Goal: Transaction & Acquisition: Book appointment/travel/reservation

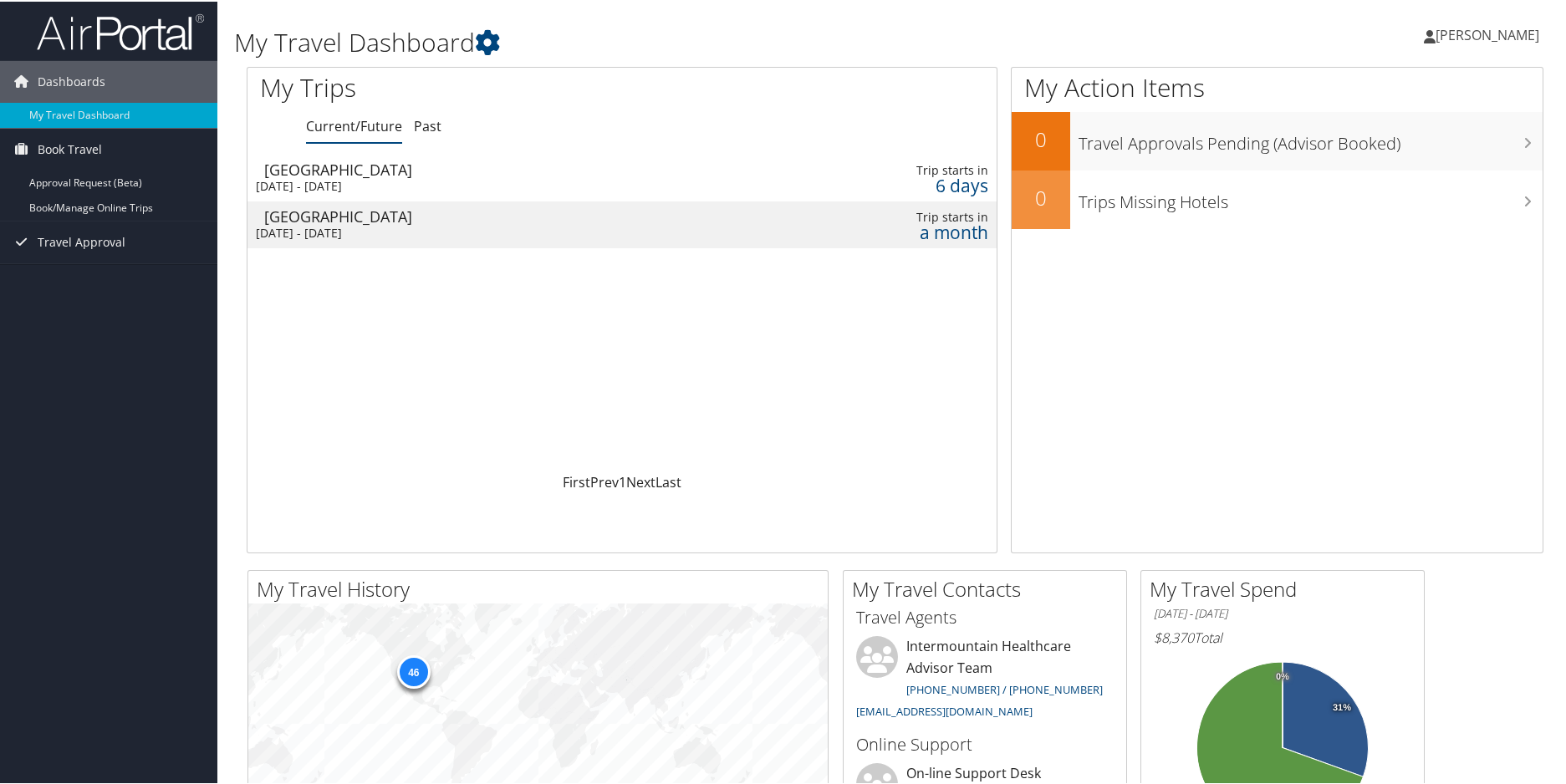
click at [117, 206] on link "Book/Manage Online Trips" at bounding box center [108, 206] width 217 height 25
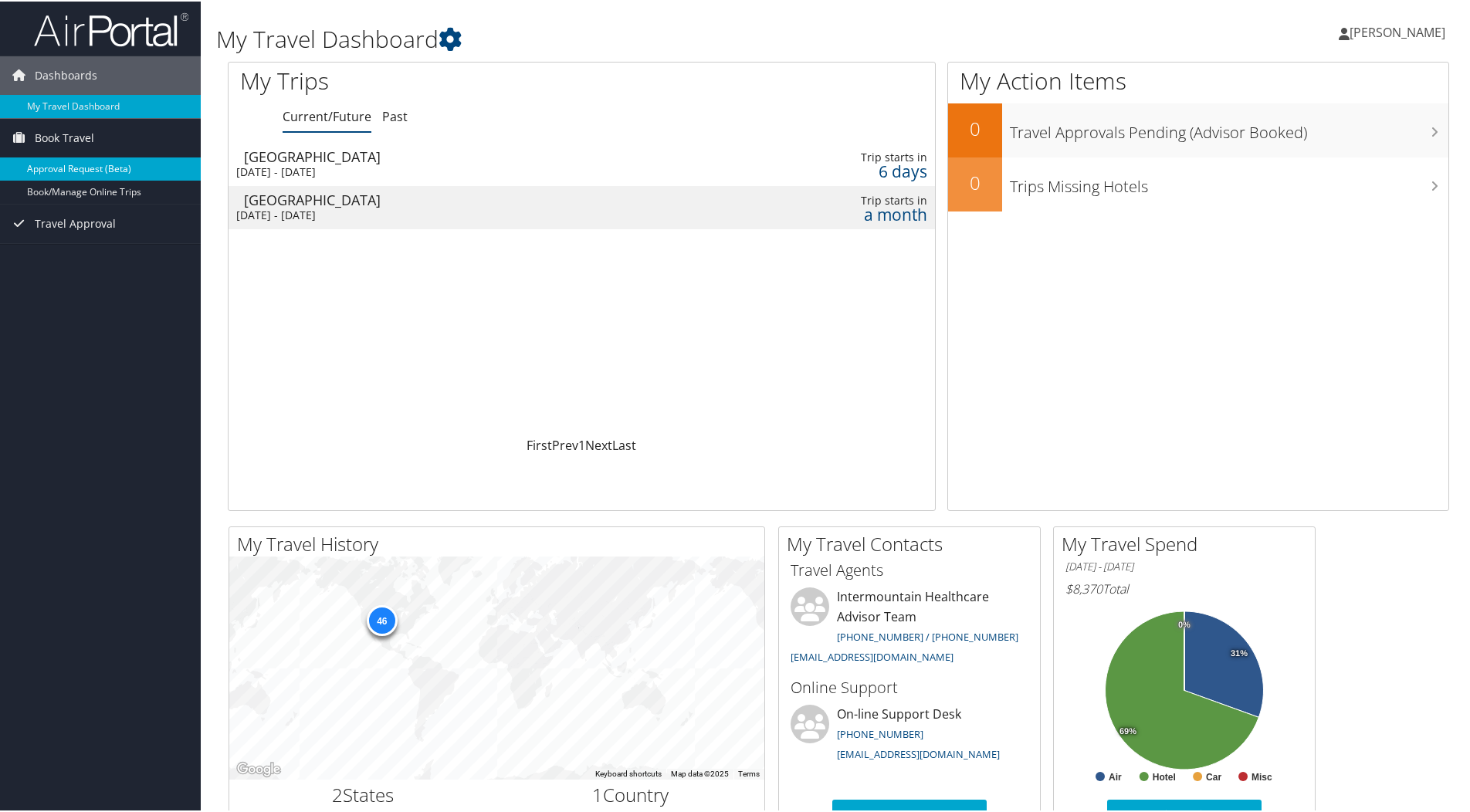
click at [97, 170] on link "Approval Request (Beta)" at bounding box center [100, 167] width 201 height 23
click at [85, 145] on span "Book Travel" at bounding box center [65, 137] width 60 height 39
click at [100, 189] on link "Book/Manage Online Trips" at bounding box center [100, 190] width 201 height 23
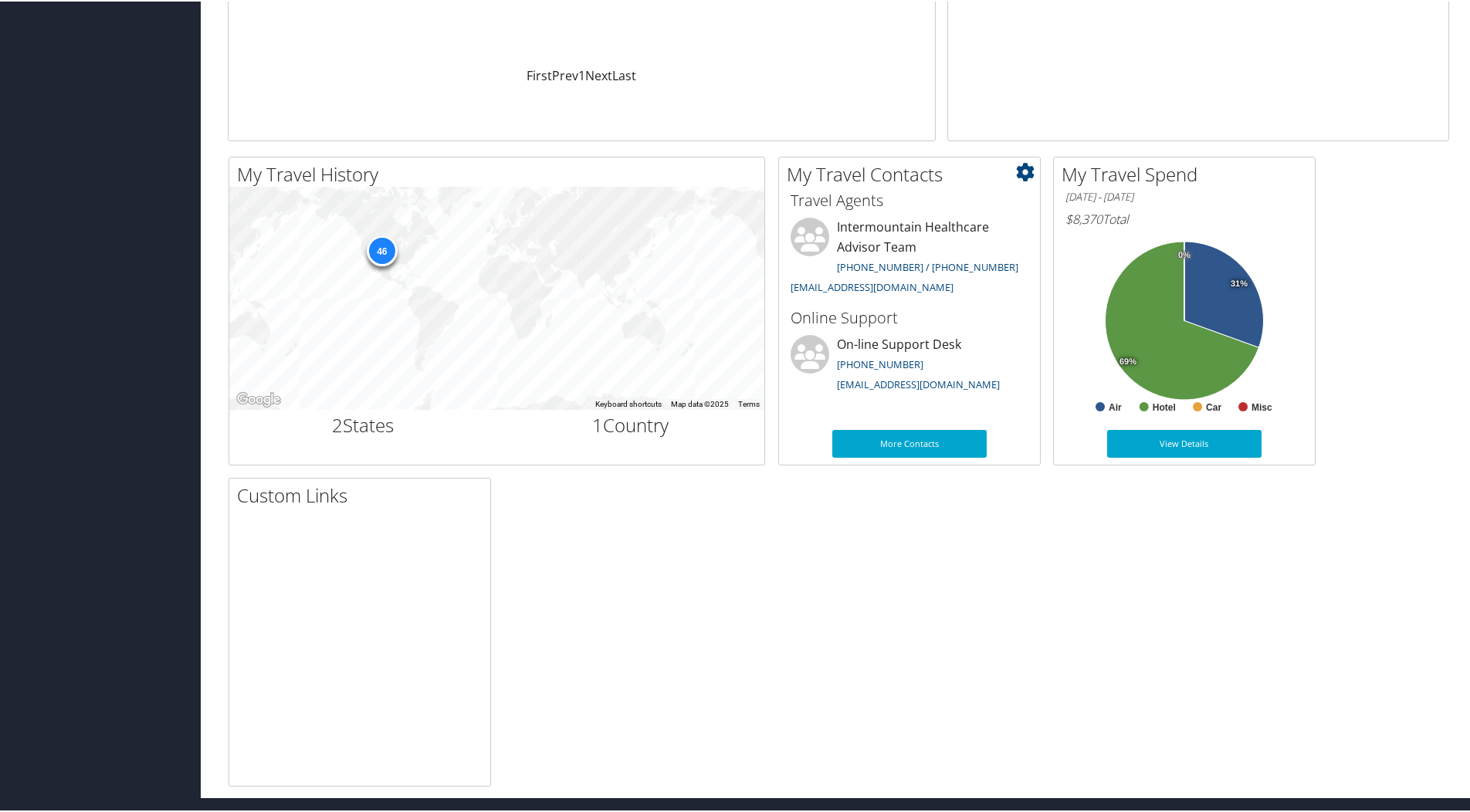
scroll to position [370, 0]
click at [906, 439] on link "More Contacts" at bounding box center [910, 442] width 155 height 27
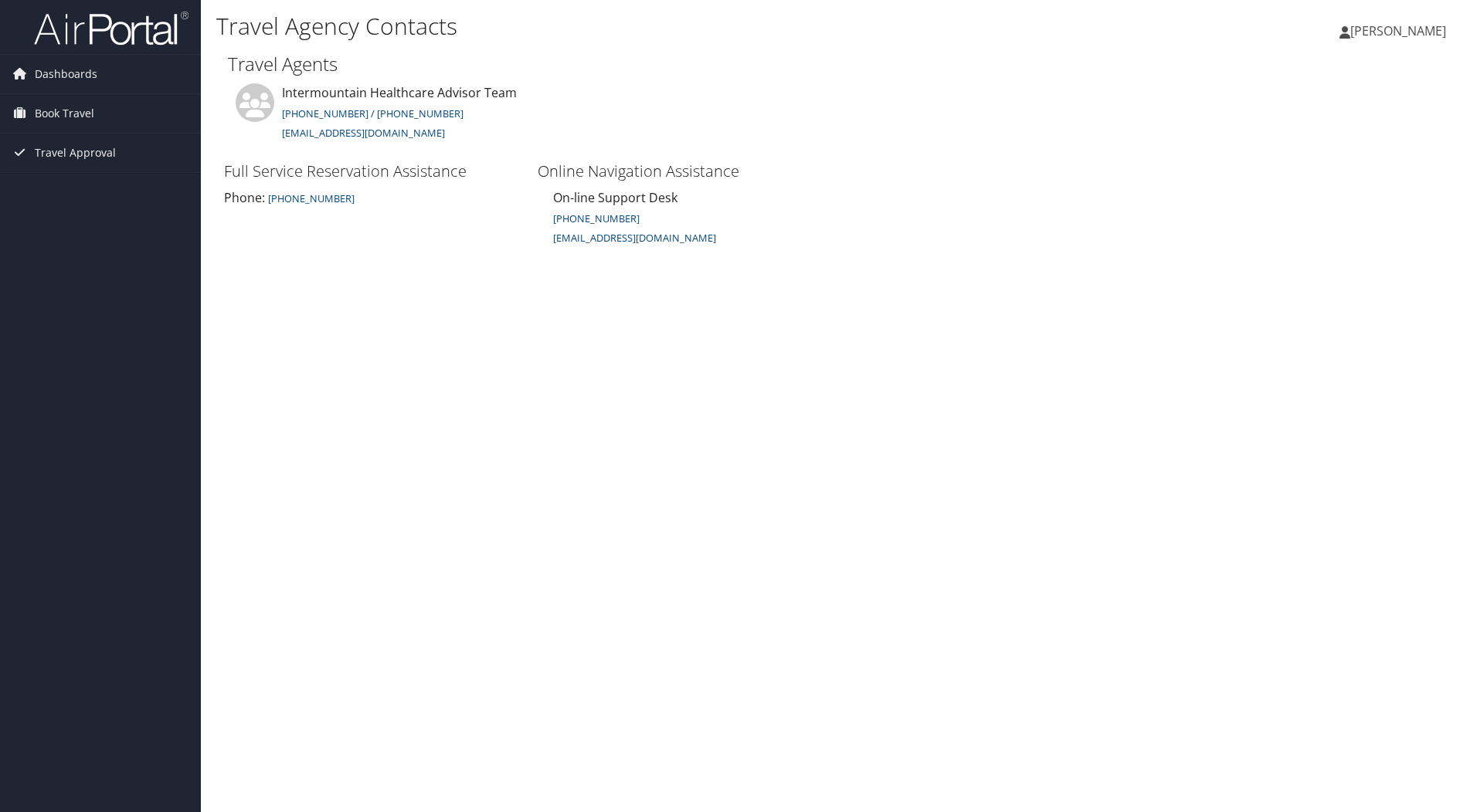
click at [776, 427] on div "Travel Agency Contacts Maria Luna Maria Luna My Settings Travel Agency Contacts…" at bounding box center [839, 406] width 1276 height 812
click at [1350, 35] on icon at bounding box center [1344, 32] width 10 height 12
click at [1387, 111] on link "Travel Agency Contacts" at bounding box center [1359, 111] width 173 height 27
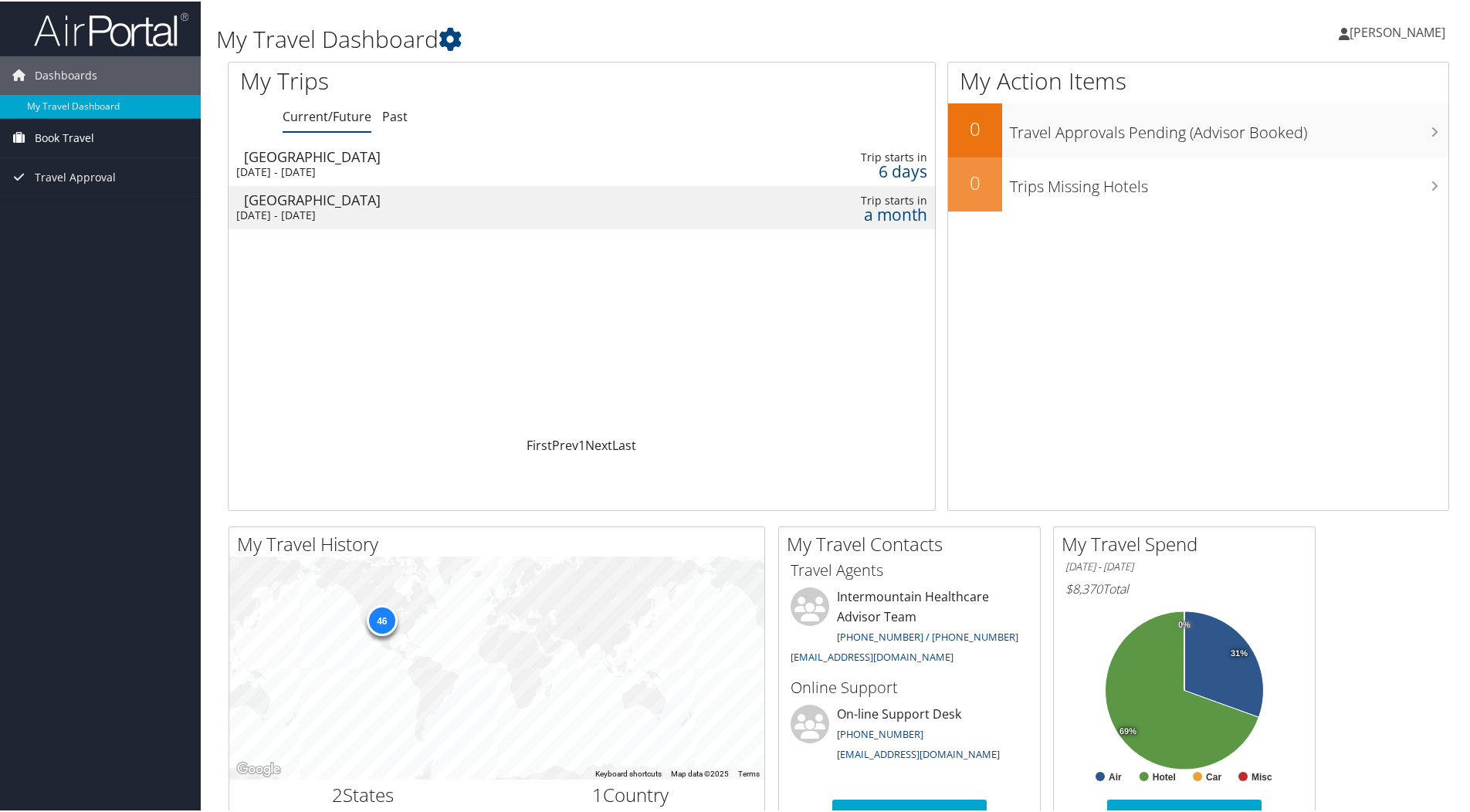
click at [77, 144] on span "Book Travel" at bounding box center [65, 137] width 60 height 39
click at [100, 191] on link "Book/Manage Online Trips" at bounding box center [100, 190] width 201 height 23
click at [112, 193] on link "Book/Manage Online Trips" at bounding box center [100, 190] width 201 height 23
